Goal: Information Seeking & Learning: Learn about a topic

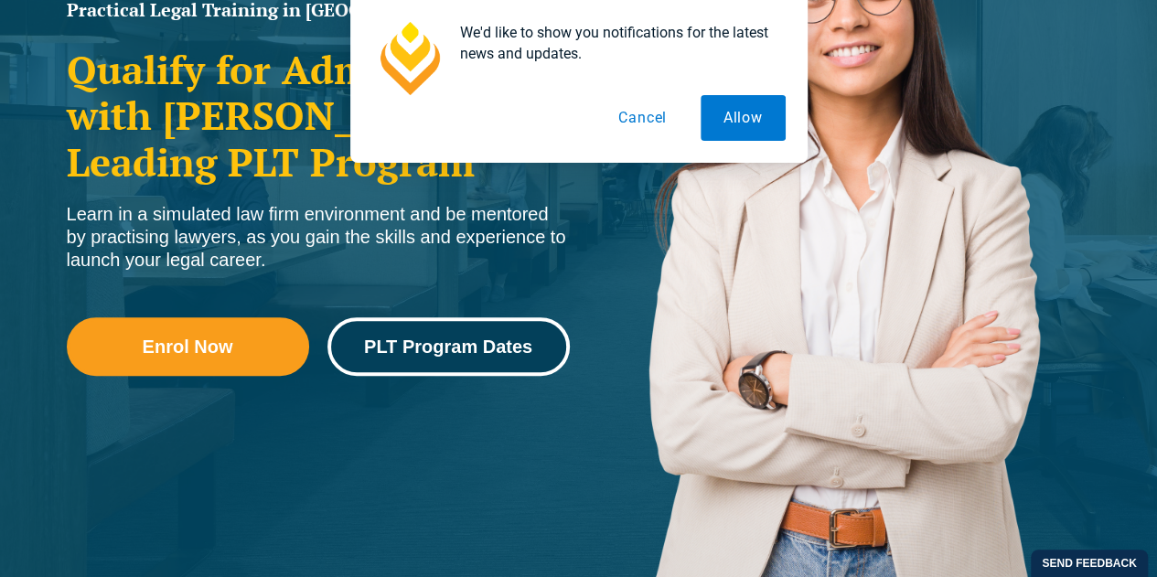
click at [494, 336] on link "PLT Program Dates" at bounding box center [448, 346] width 242 height 59
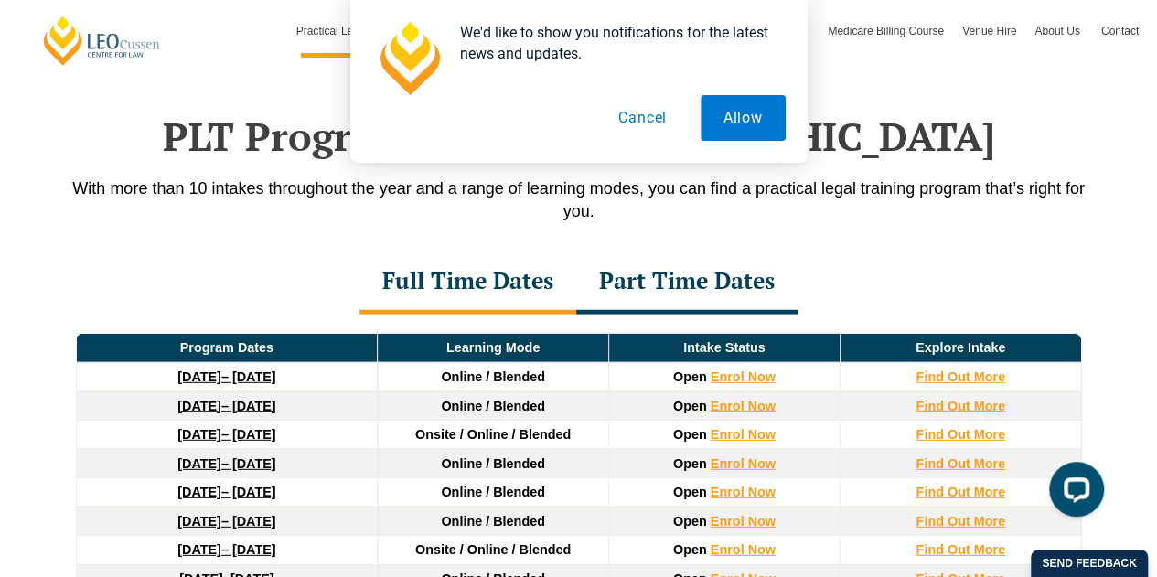
click at [665, 112] on button "Cancel" at bounding box center [642, 118] width 94 height 46
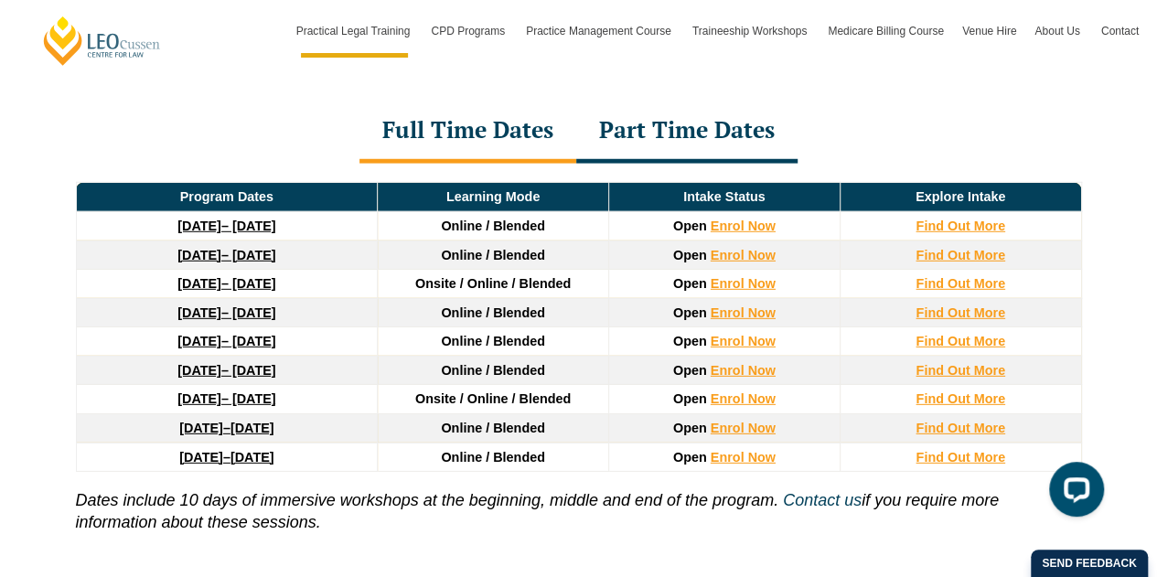
scroll to position [2511, 0]
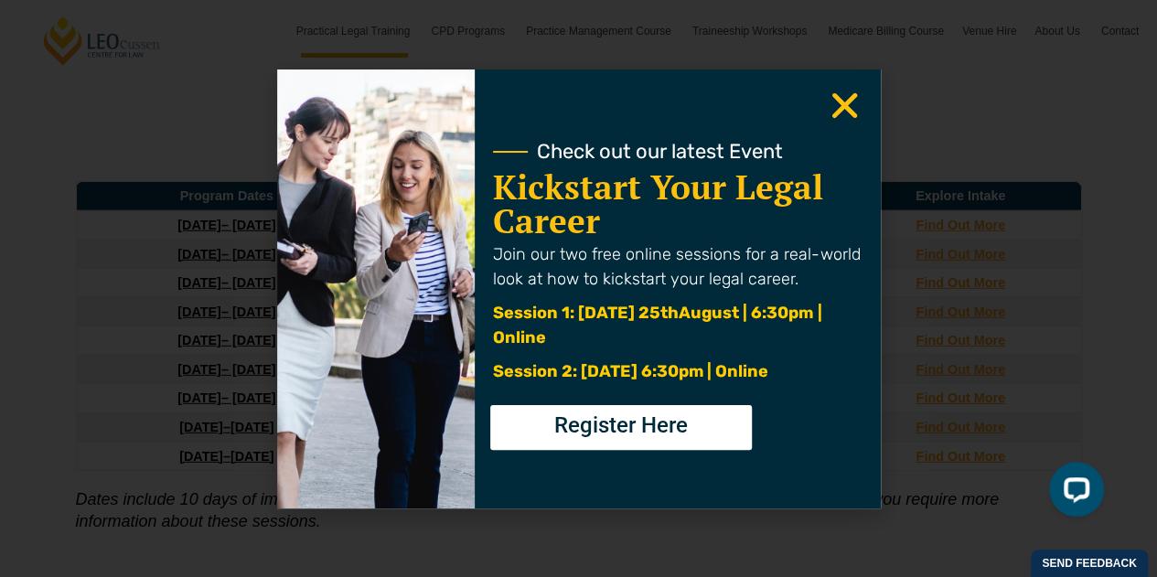
click at [844, 102] on icon "Close" at bounding box center [845, 106] width 36 height 36
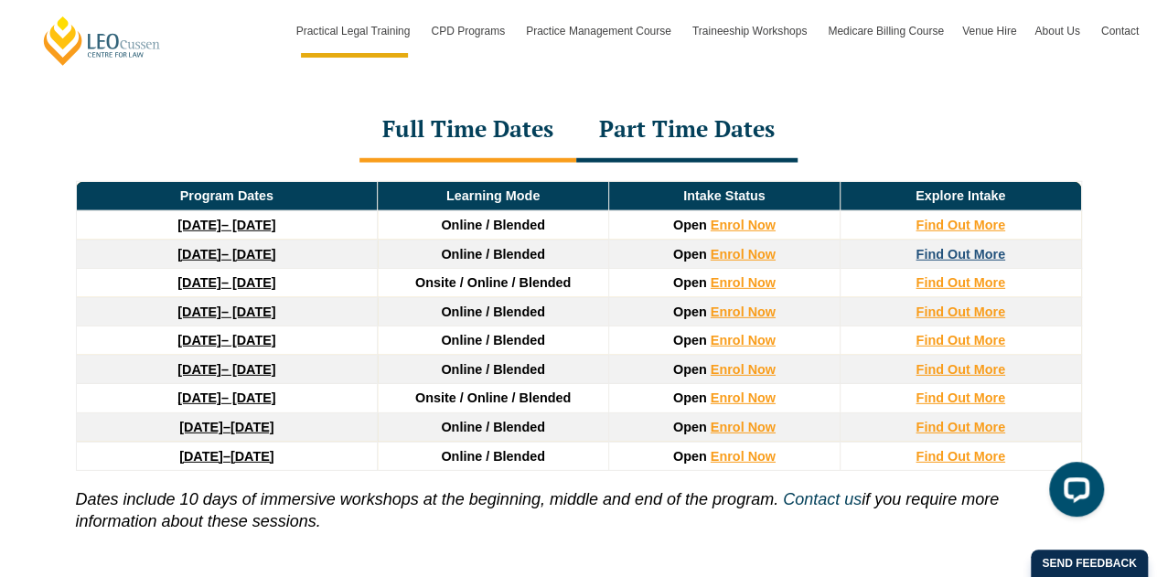
click at [965, 247] on strong "Find Out More" at bounding box center [961, 254] width 90 height 15
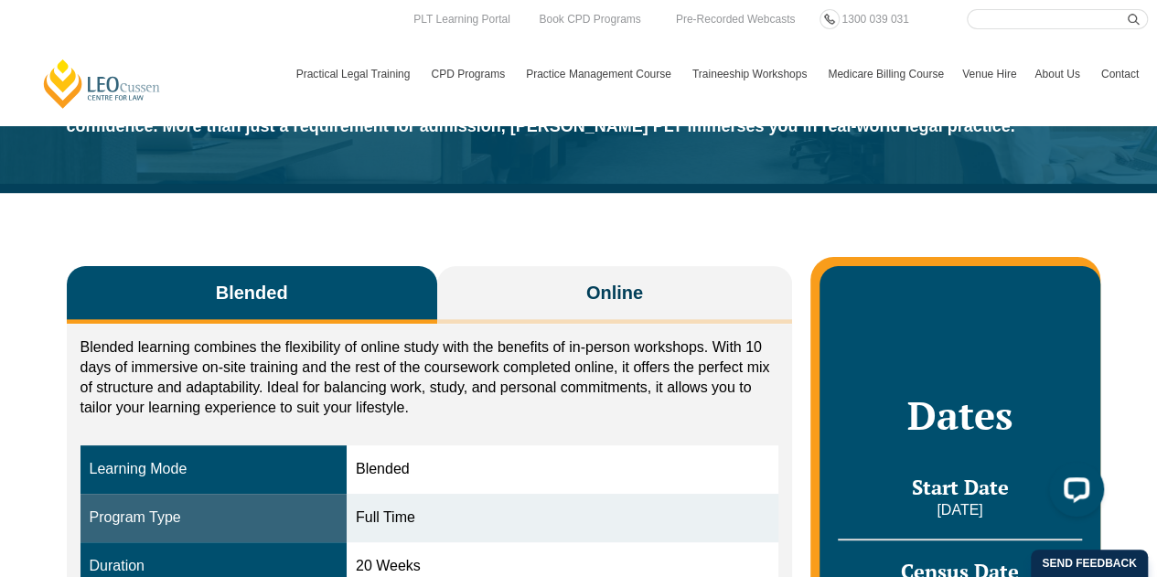
scroll to position [145, 0]
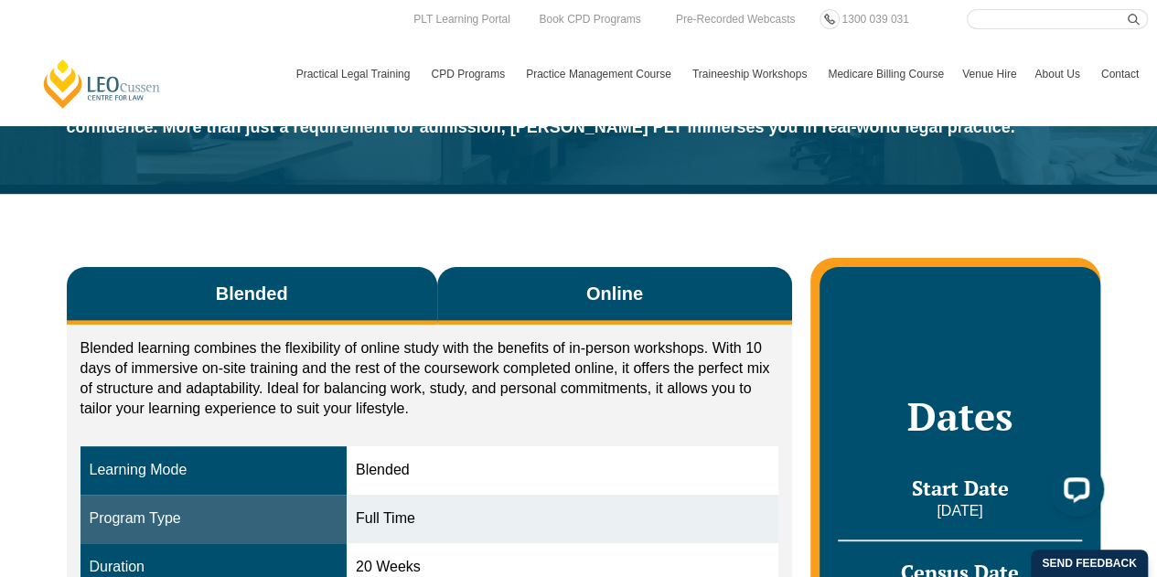
click at [587, 308] on button "Online" at bounding box center [615, 296] width 356 height 58
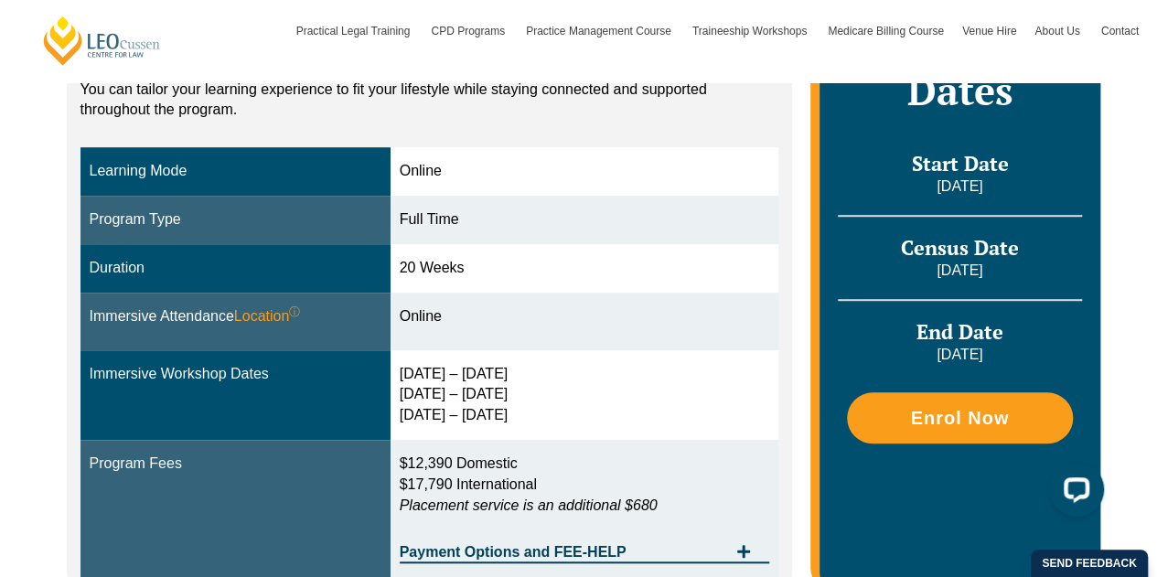
scroll to position [465, 0]
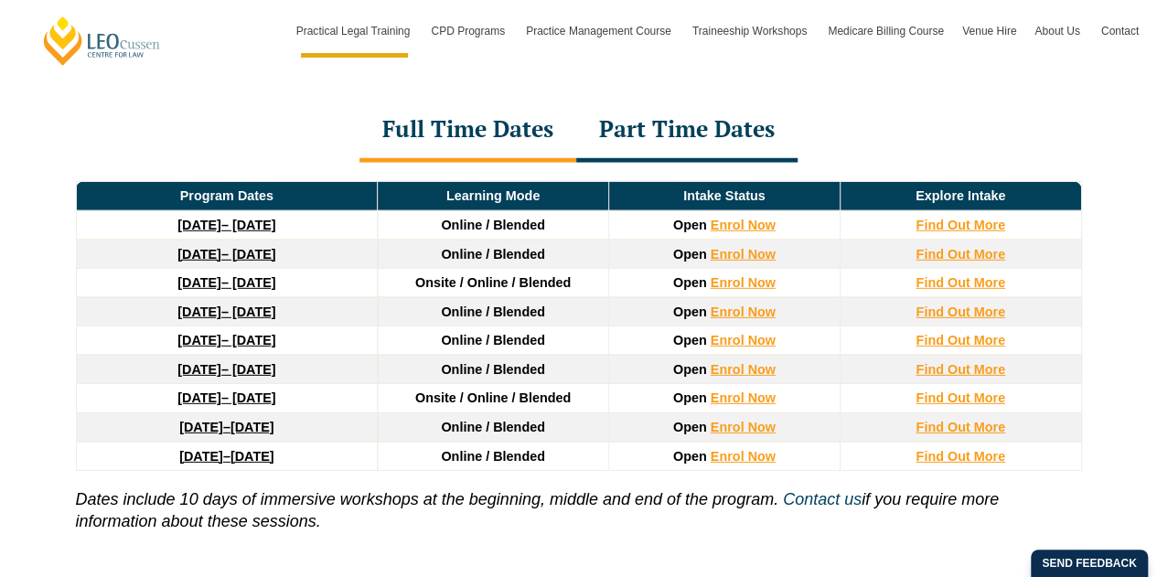
click at [213, 275] on strong "[DATE]" at bounding box center [199, 282] width 44 height 15
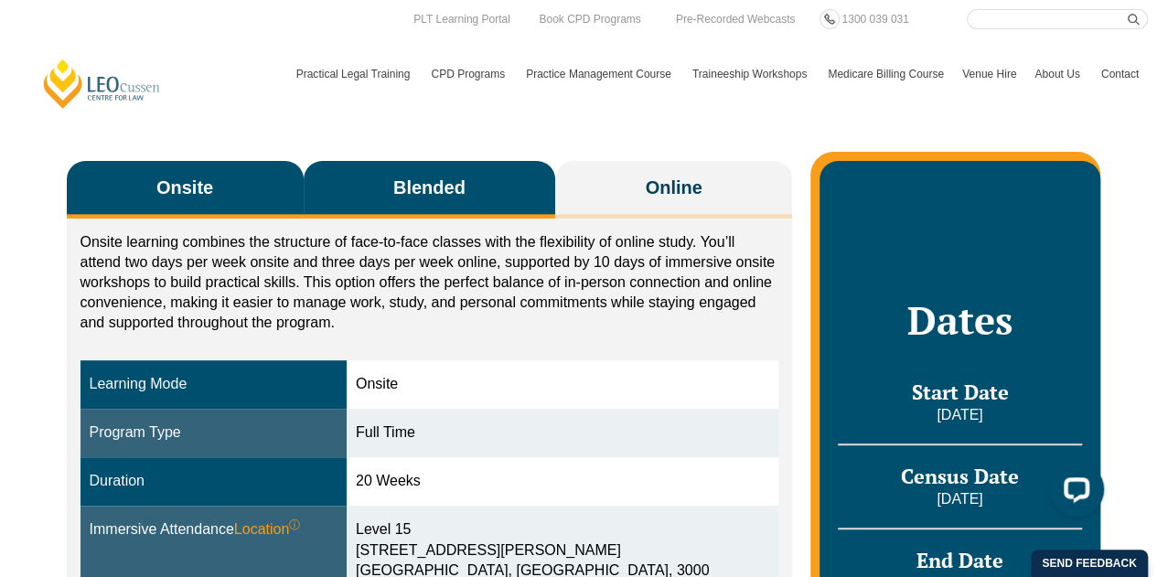
click at [459, 177] on span "Blended" at bounding box center [429, 188] width 72 height 26
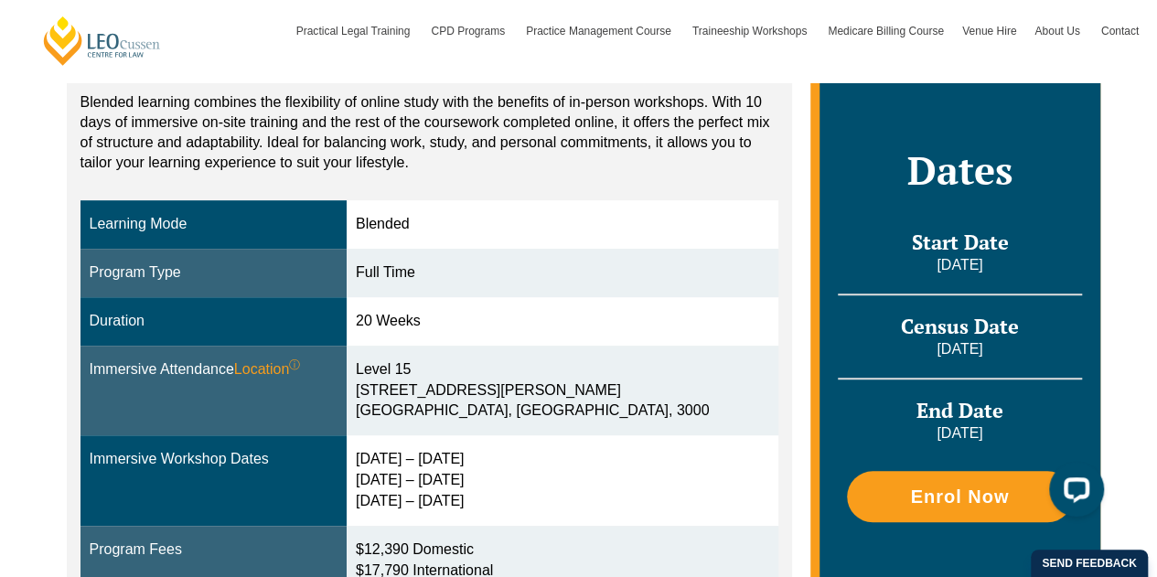
scroll to position [391, 0]
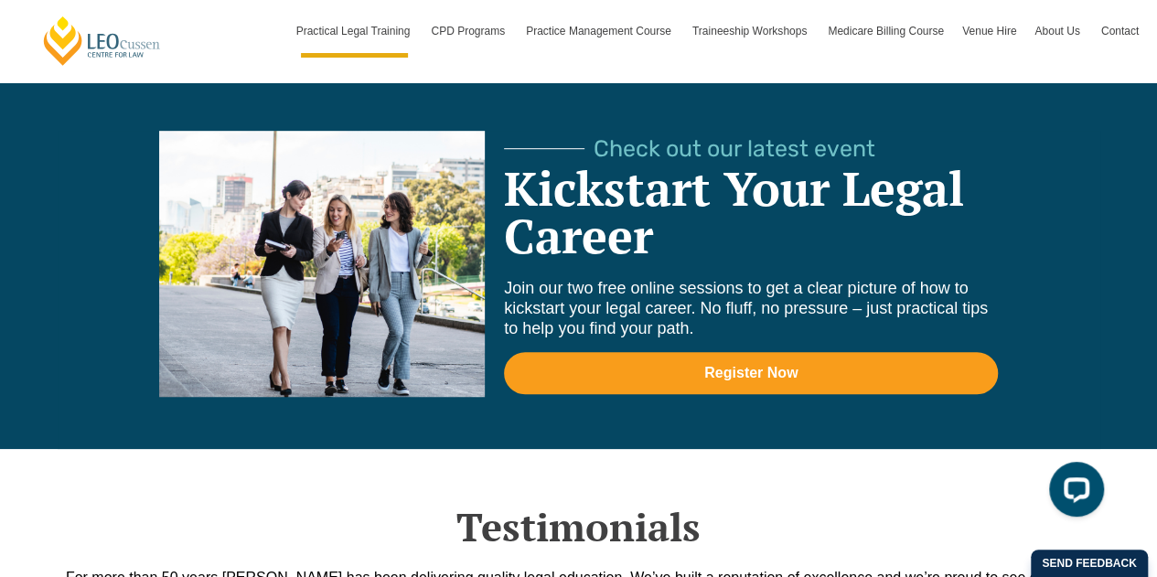
scroll to position [3938, 0]
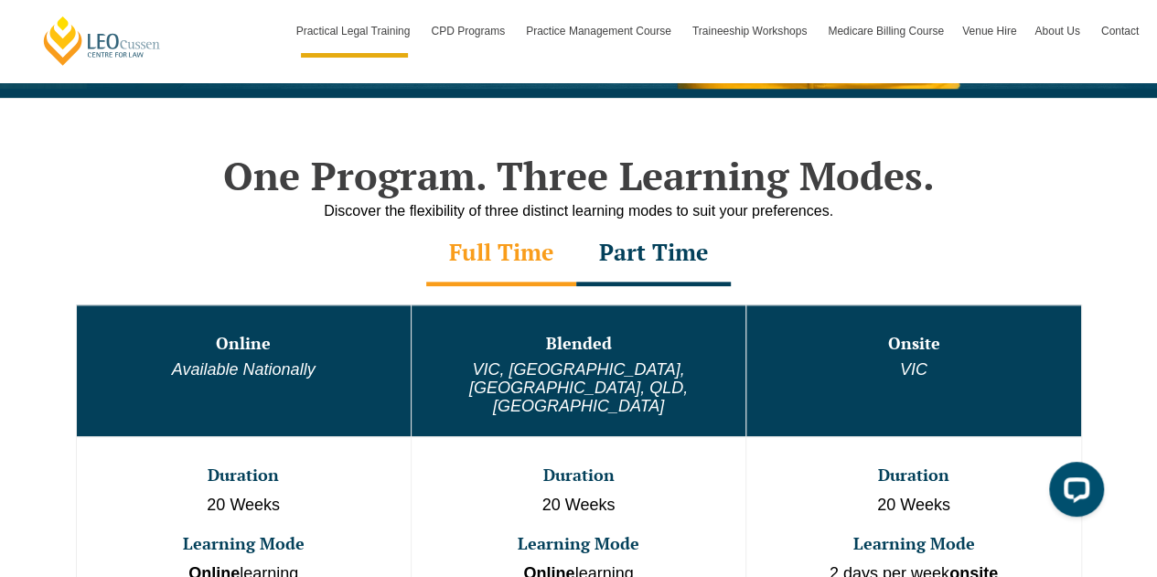
scroll to position [841, 0]
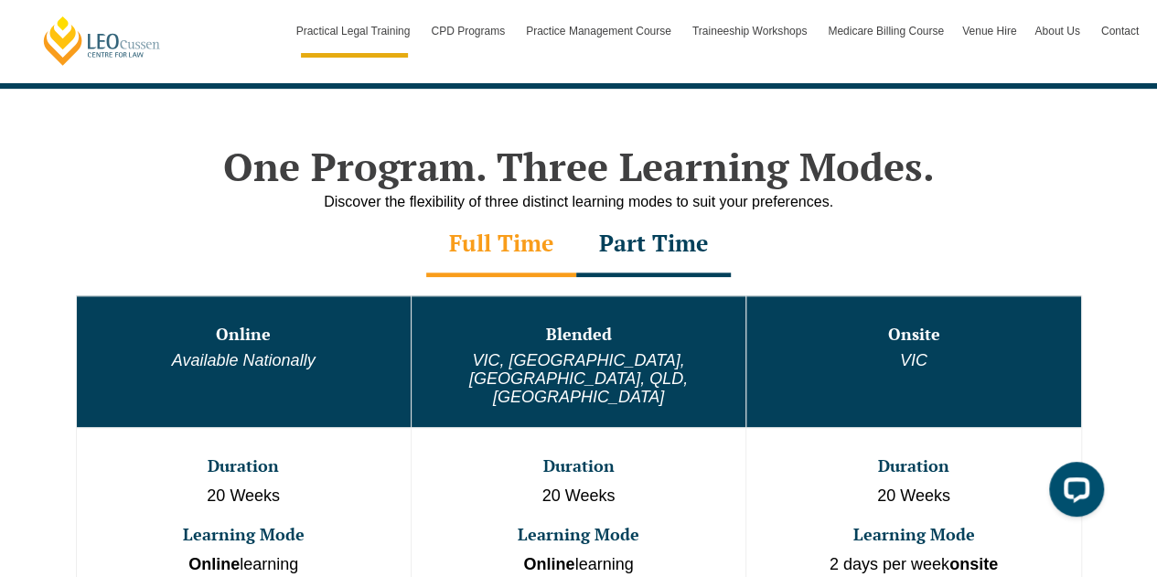
click at [662, 257] on div "Part Time" at bounding box center [653, 245] width 155 height 64
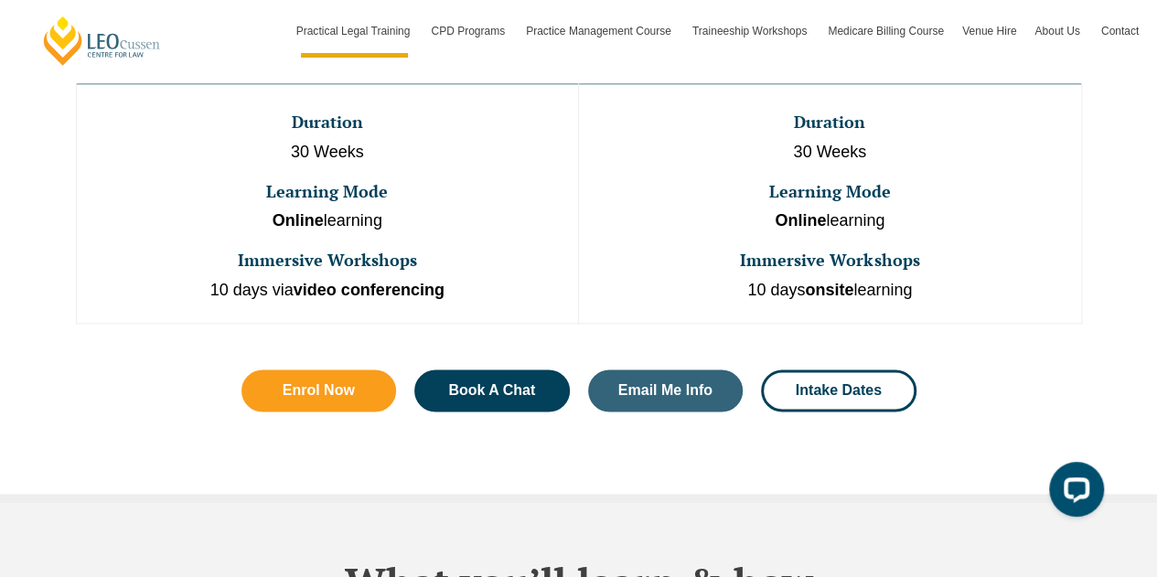
scroll to position [1170, 0]
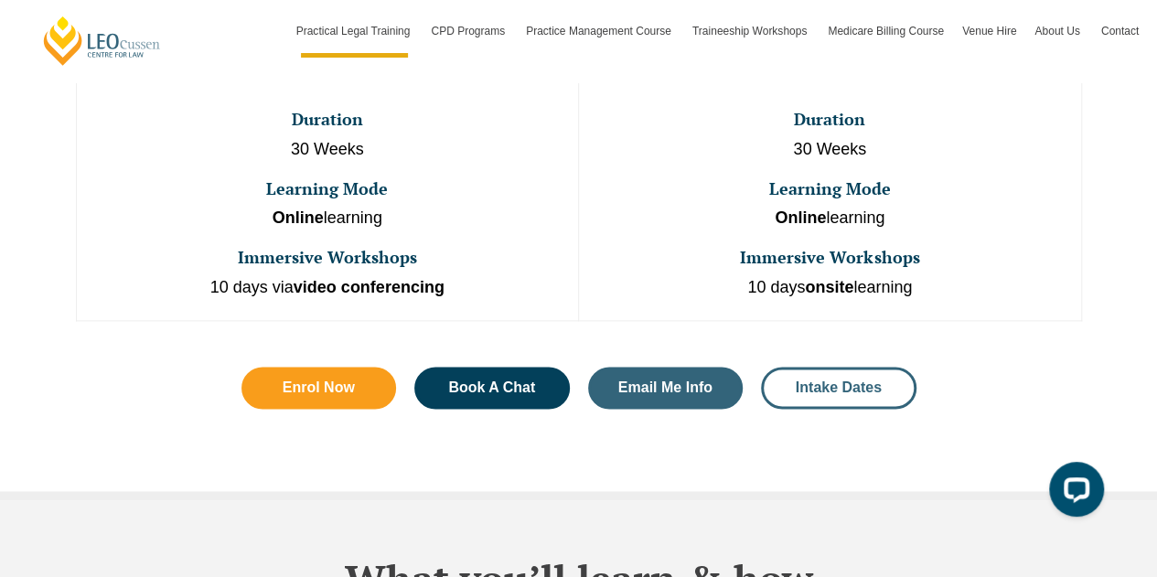
click at [847, 380] on span "Intake Dates" at bounding box center [839, 387] width 86 height 15
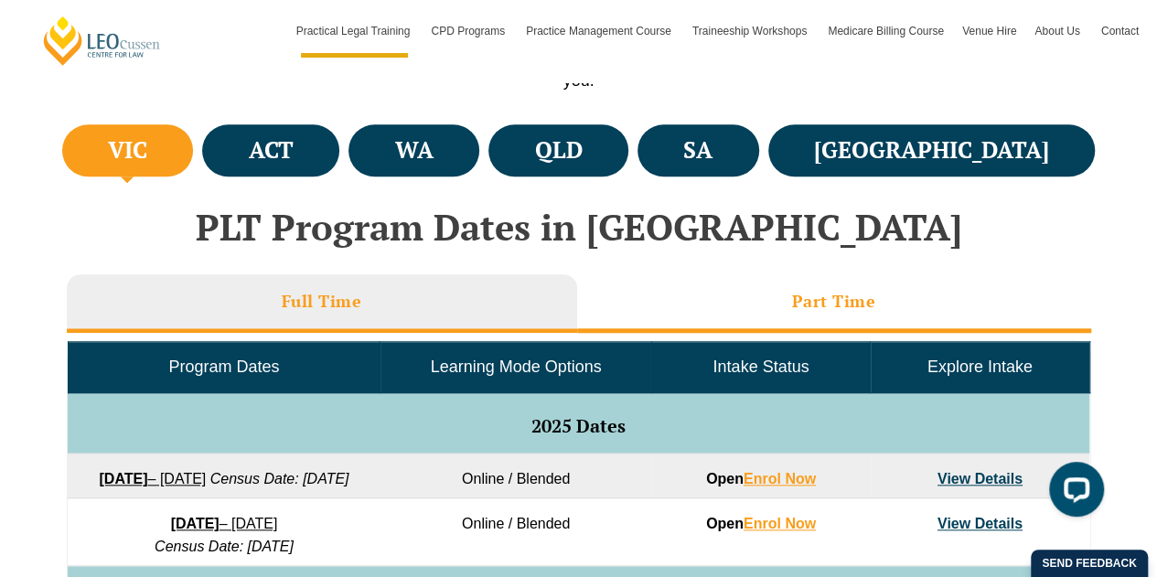
click at [812, 303] on h3 "Part Time" at bounding box center [834, 301] width 84 height 21
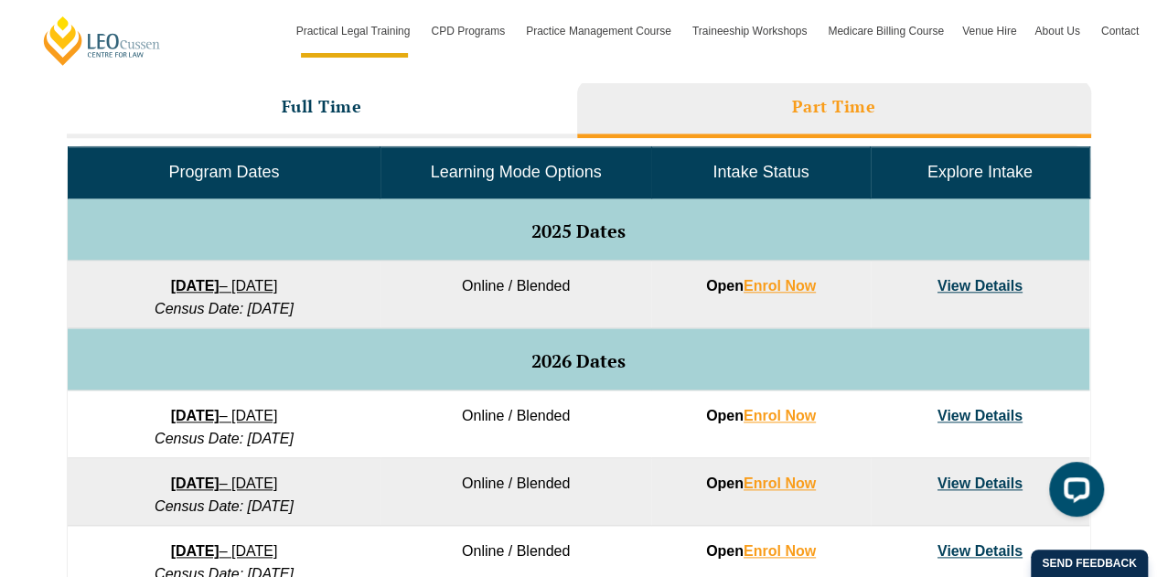
scroll to position [848, 0]
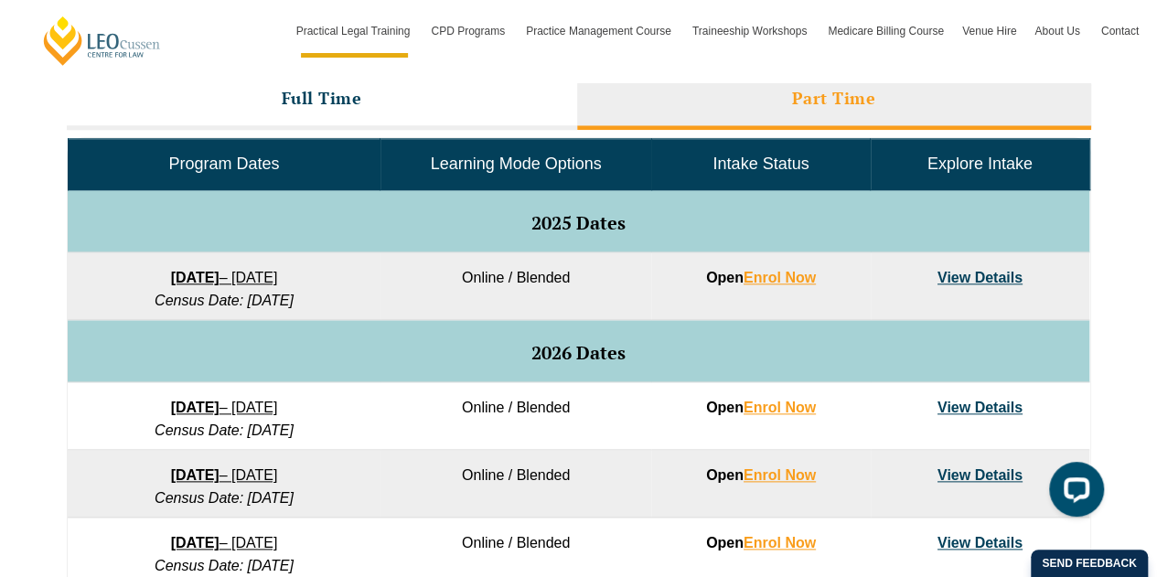
click at [278, 405] on link "[DATE] – [DATE]" at bounding box center [224, 408] width 107 height 16
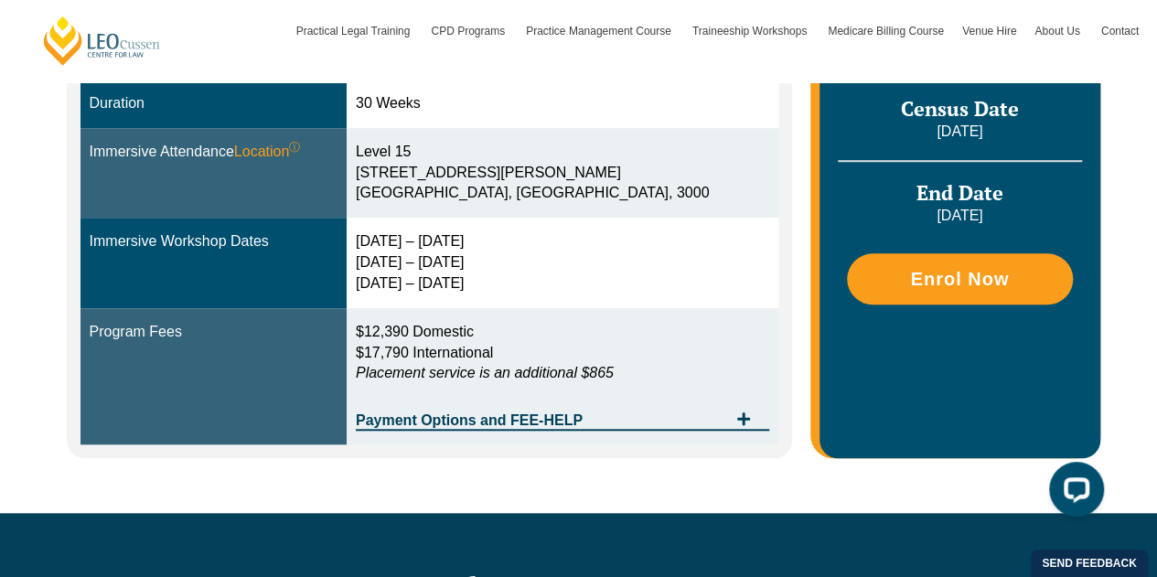
scroll to position [619, 0]
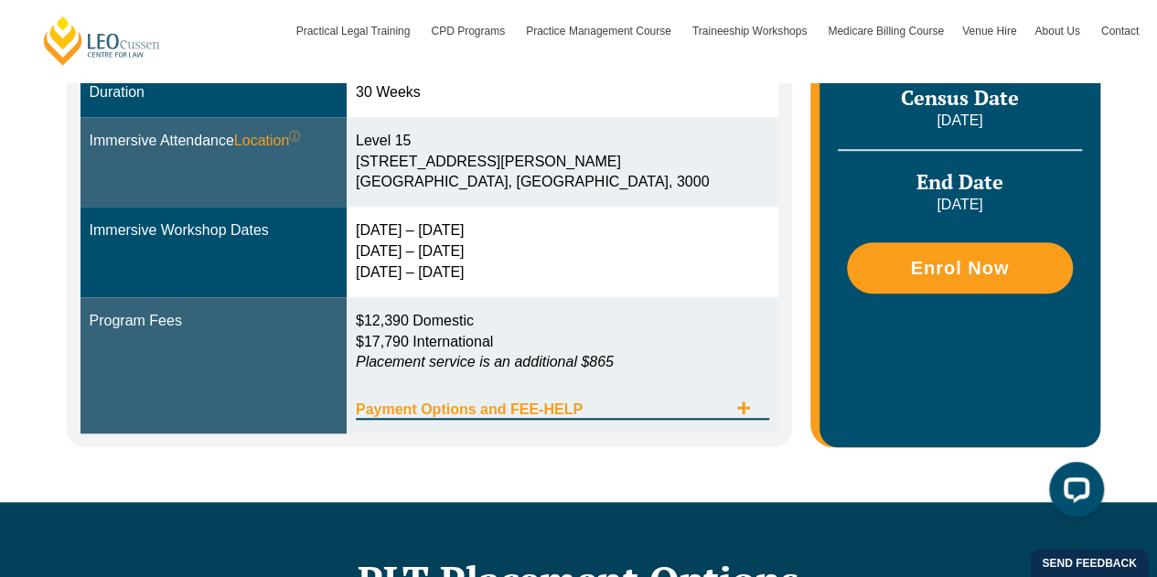
click at [514, 418] on div "Payment Options and FEE-HELP" at bounding box center [562, 400] width 413 height 37
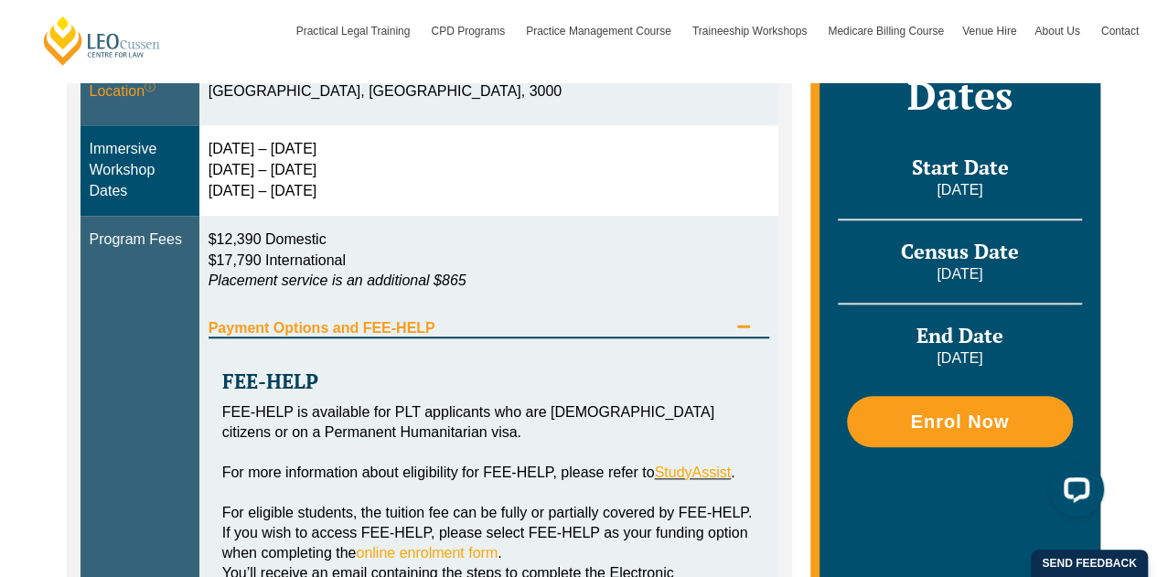
scroll to position [709, 0]
click at [744, 330] on icon "Tabs. Open items with Enter or Space, close with Escape and navigate using the …" at bounding box center [743, 327] width 15 height 15
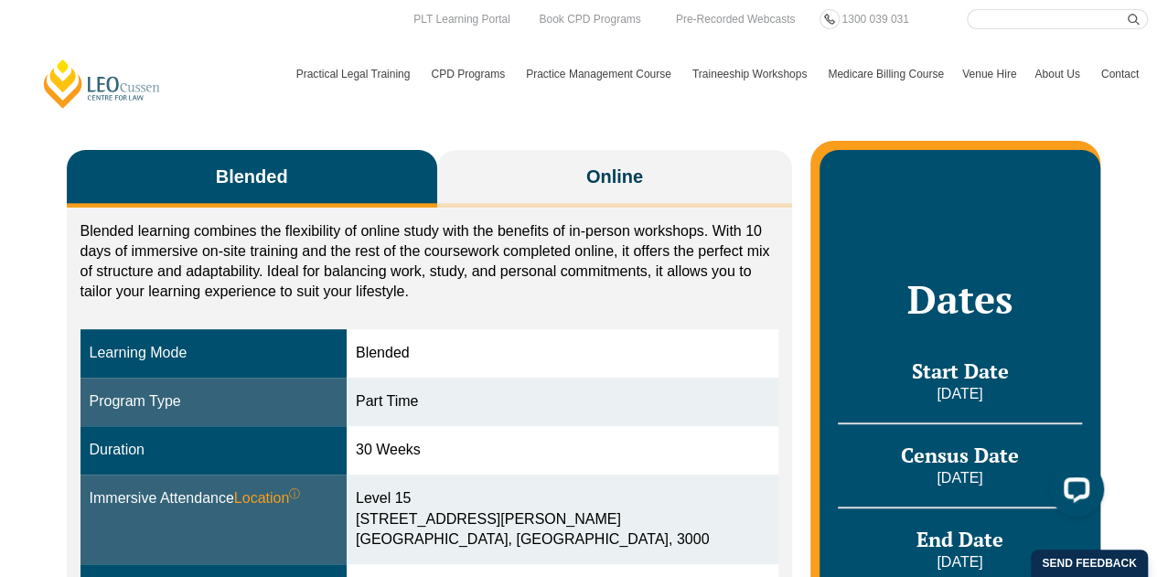
scroll to position [261, 0]
